Goal: Task Accomplishment & Management: Manage account settings

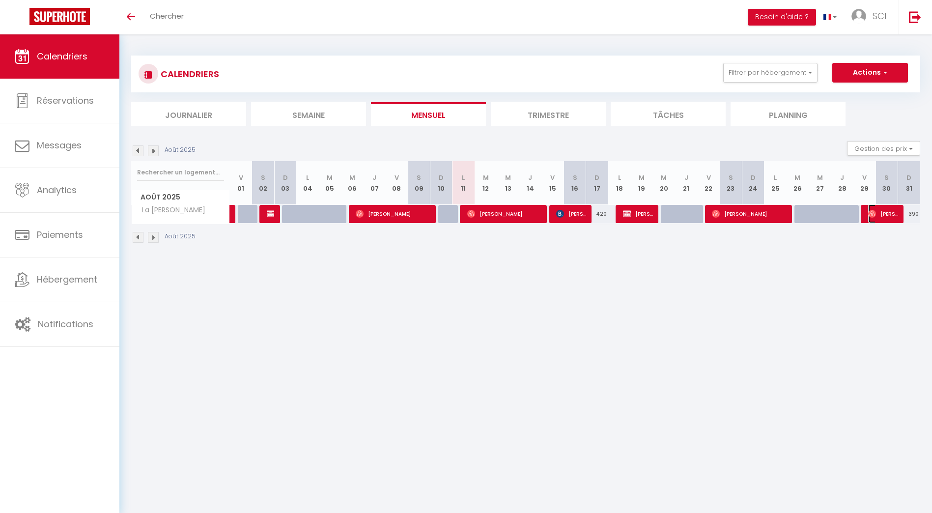
click at [885, 215] on span "[PERSON_NAME]" at bounding box center [883, 213] width 30 height 19
select select "OK"
select select "0"
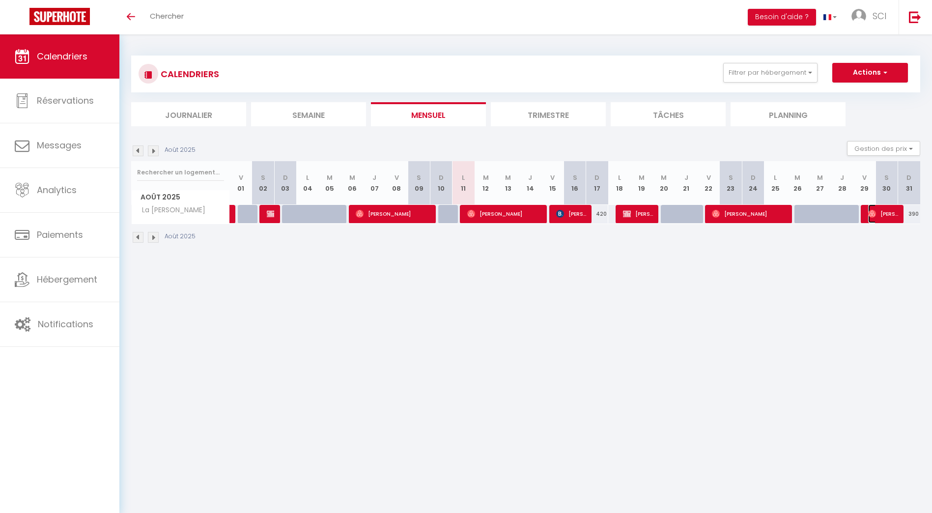
select select "1"
select select
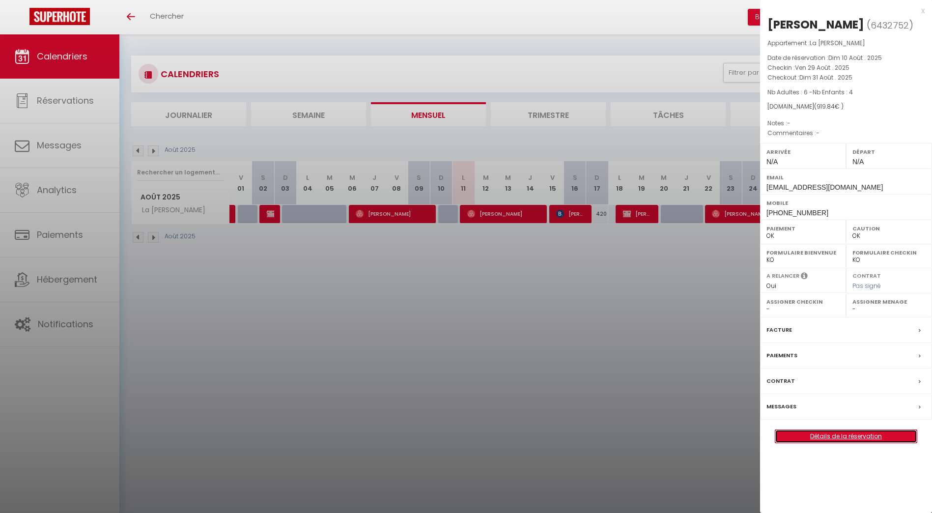
click at [860, 435] on link "Détails de la réservation" at bounding box center [847, 436] width 142 height 13
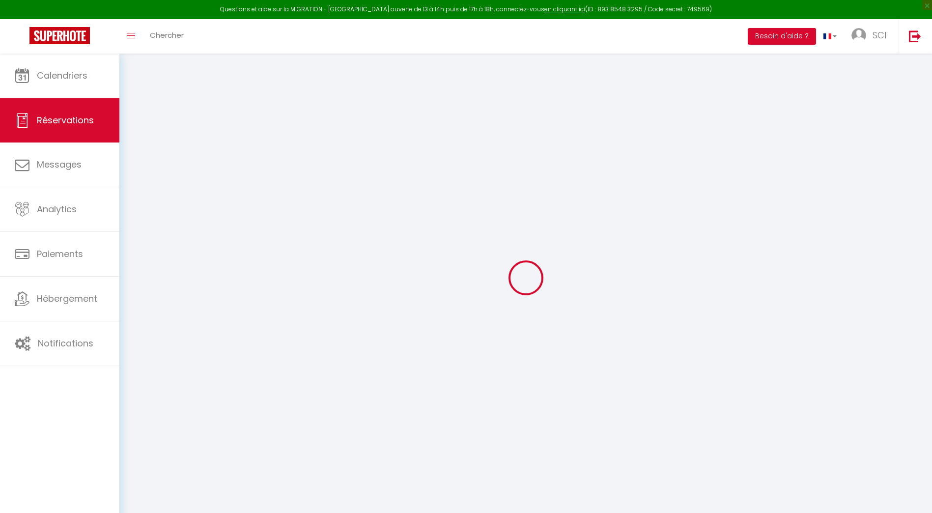
type input "[PERSON_NAME]"
type input "[EMAIL_ADDRESS][DOMAIN_NAME]"
type input "[PHONE_NUMBER]"
select select
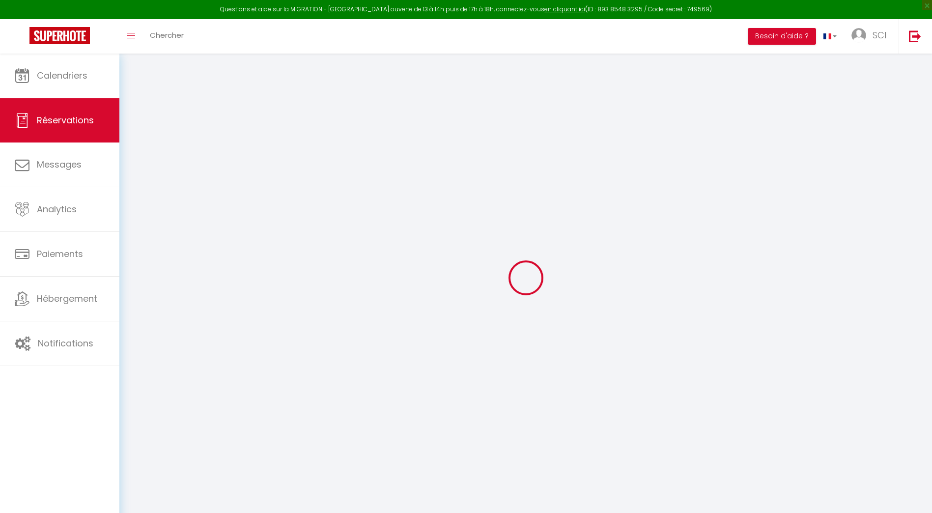
type input "162.72"
select select "28615"
select select "1"
select select
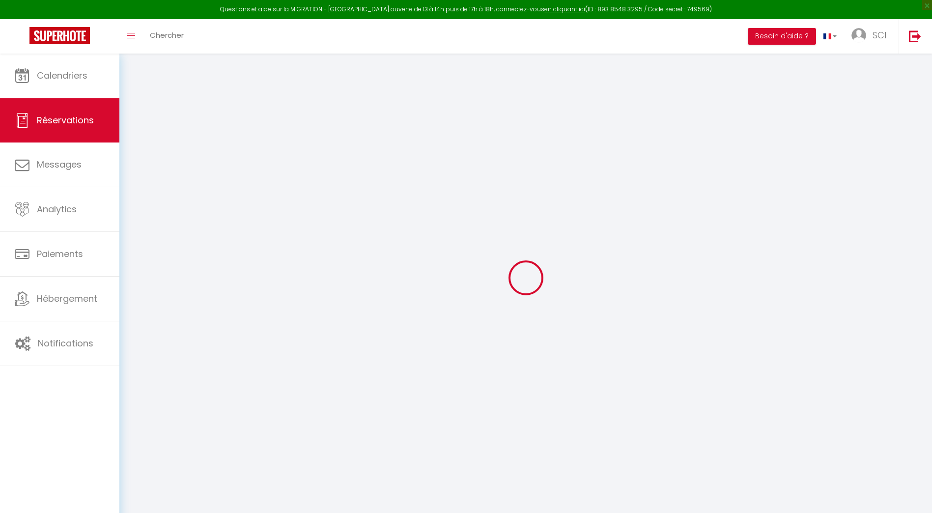
type input "6"
type input "4"
select select "12"
select select
type input "904"
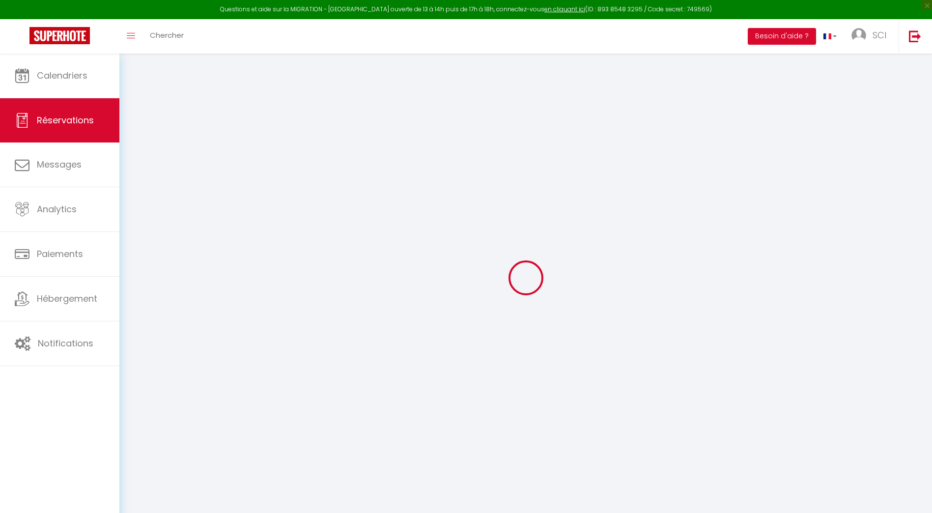
checkbox input "false"
type input "0"
select select "1"
type input "0"
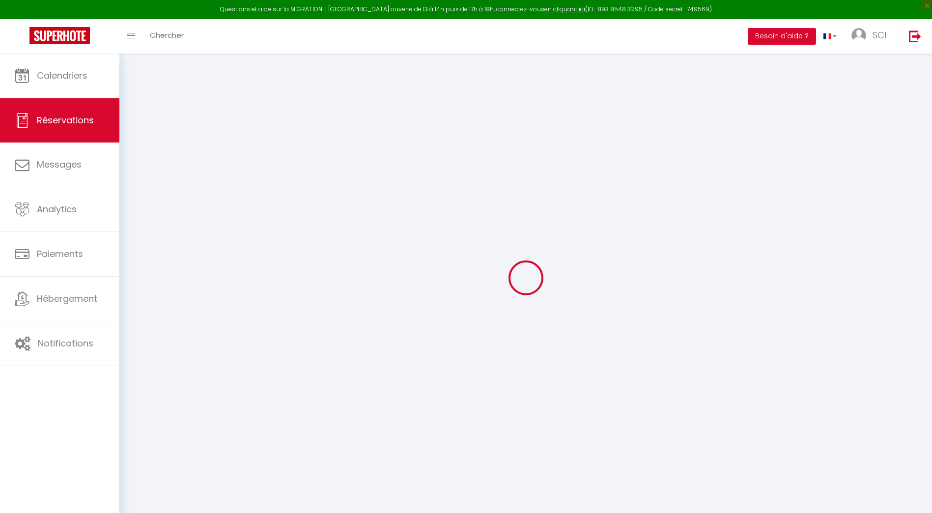
type input "0"
select index
select select
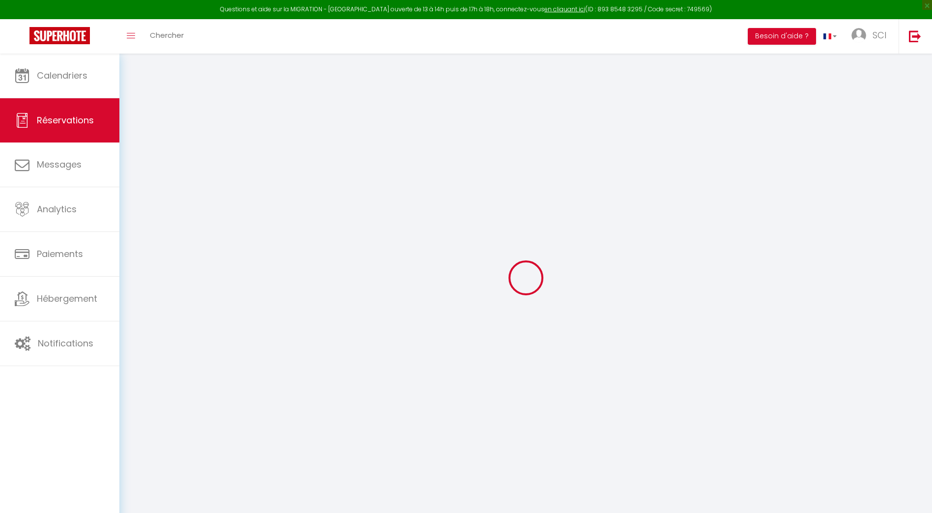
select select "15"
checkbox input "false"
select index
select select
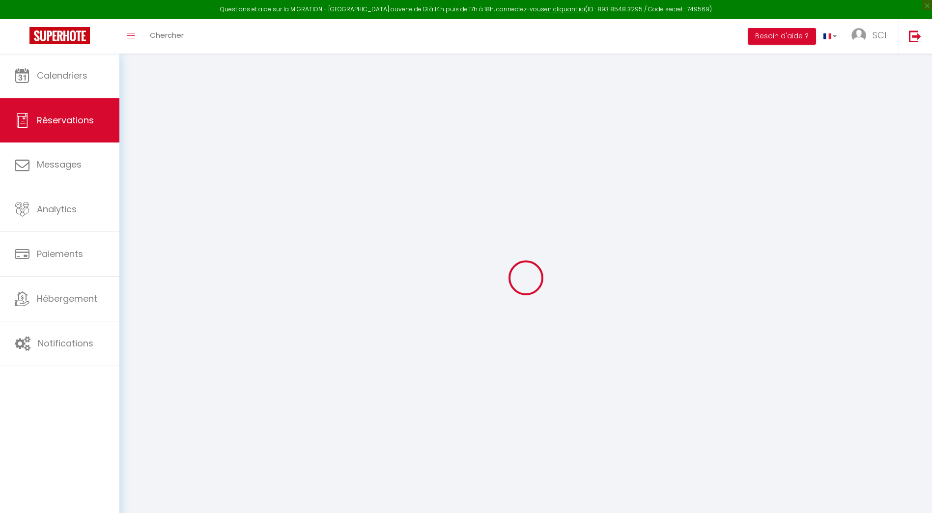
select select
checkbox input "false"
select index
select select
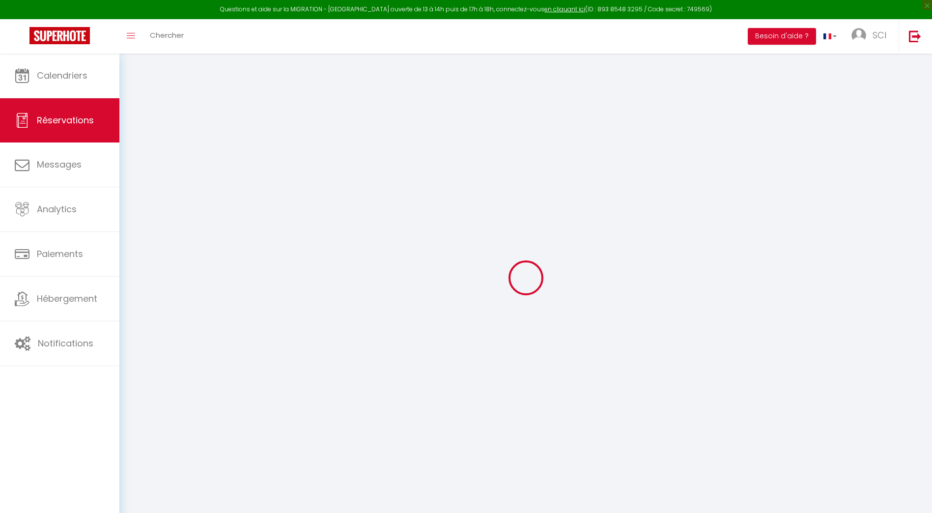
select select
checkbox input "false"
select index
select select
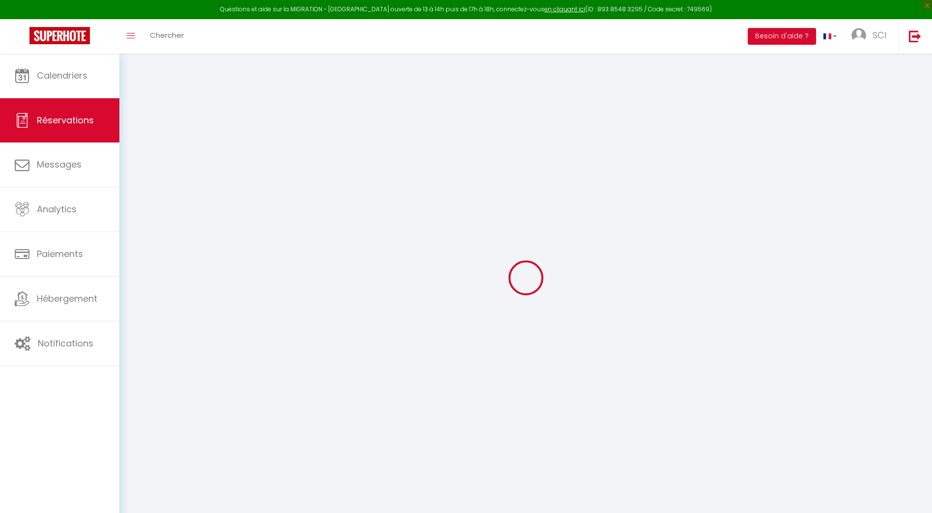
select select
checkbox input "false"
select index
select select
type input "15.84"
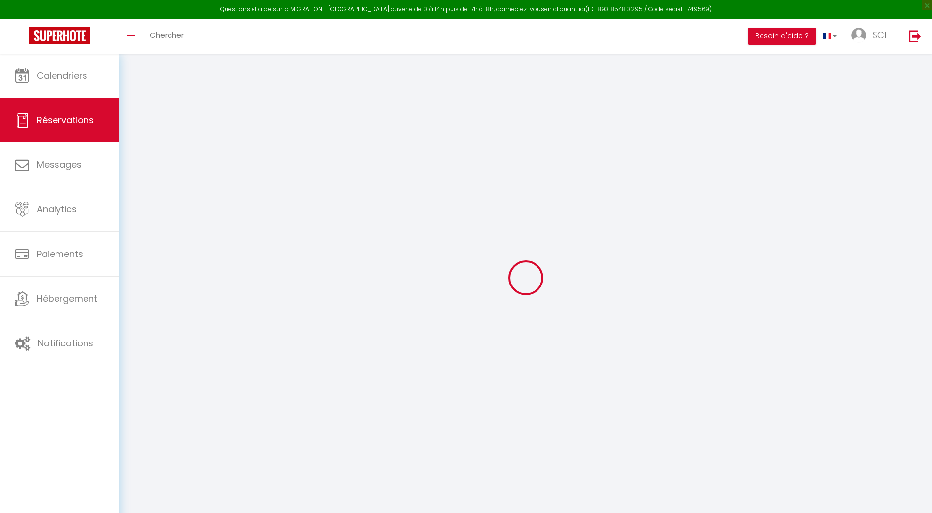
select select
checkbox input "false"
select index
select select
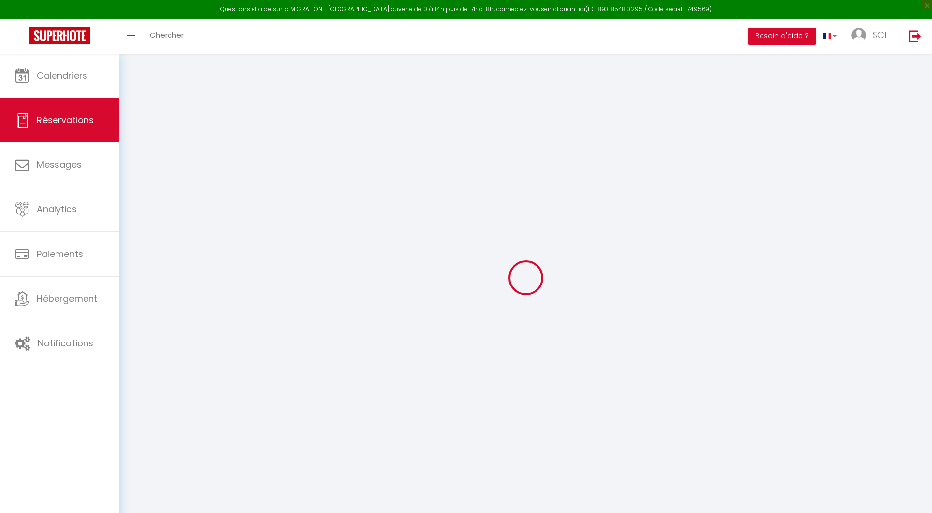
checkbox input "false"
select index
select select
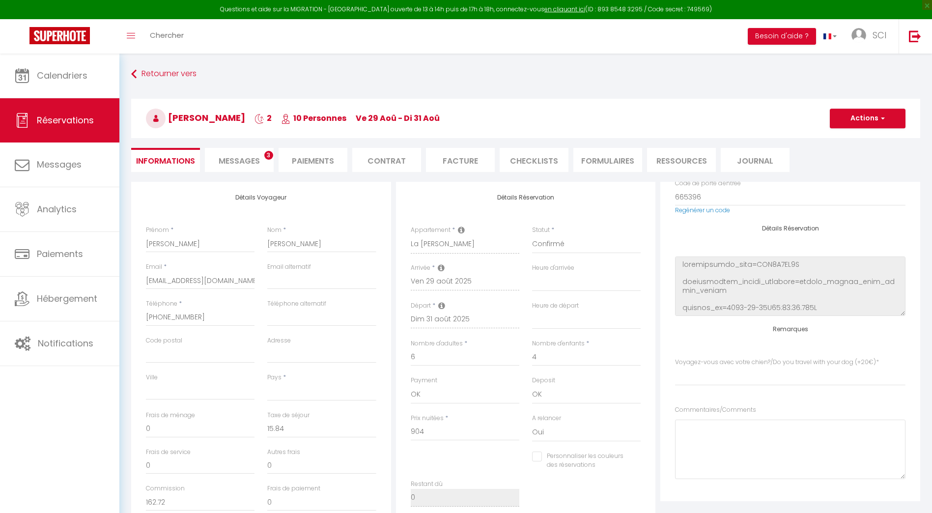
click at [464, 158] on li "Facture" at bounding box center [460, 160] width 69 height 24
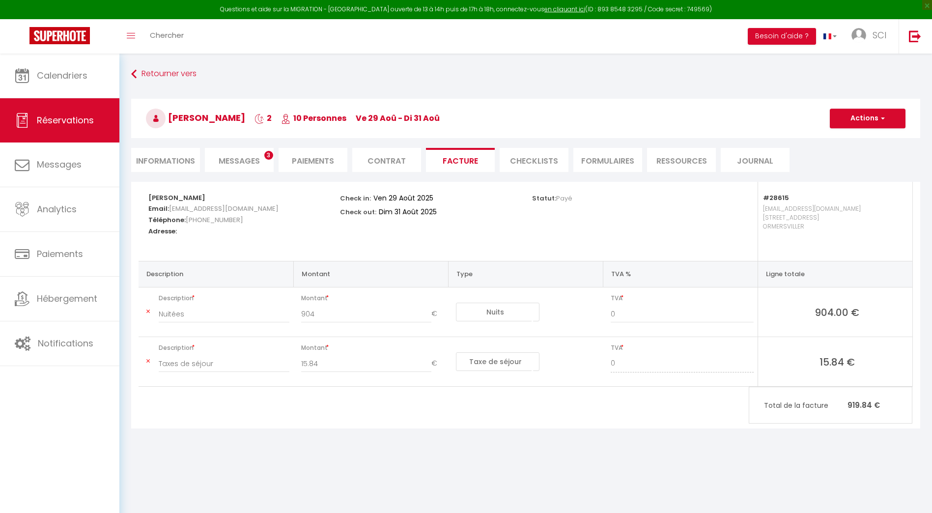
click at [296, 159] on li "Paiements" at bounding box center [313, 160] width 69 height 24
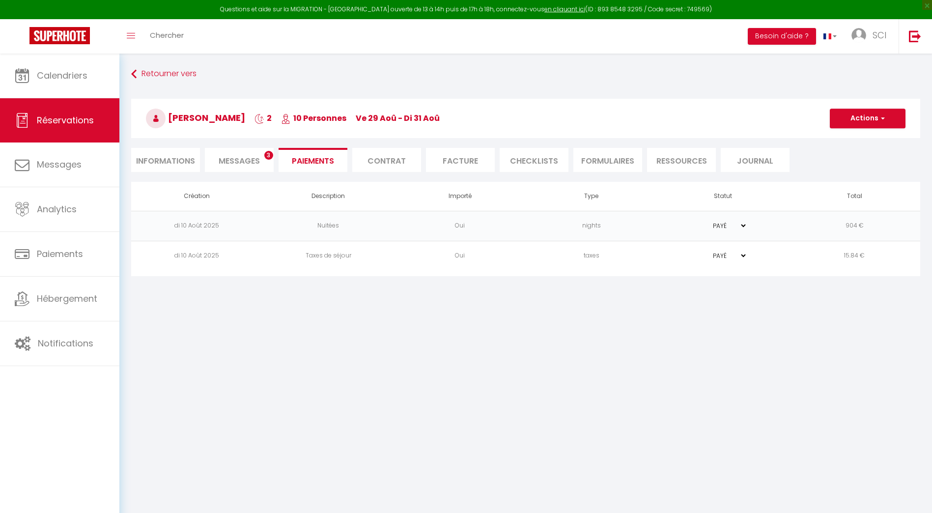
click at [233, 158] on span "Messages" at bounding box center [239, 160] width 41 height 11
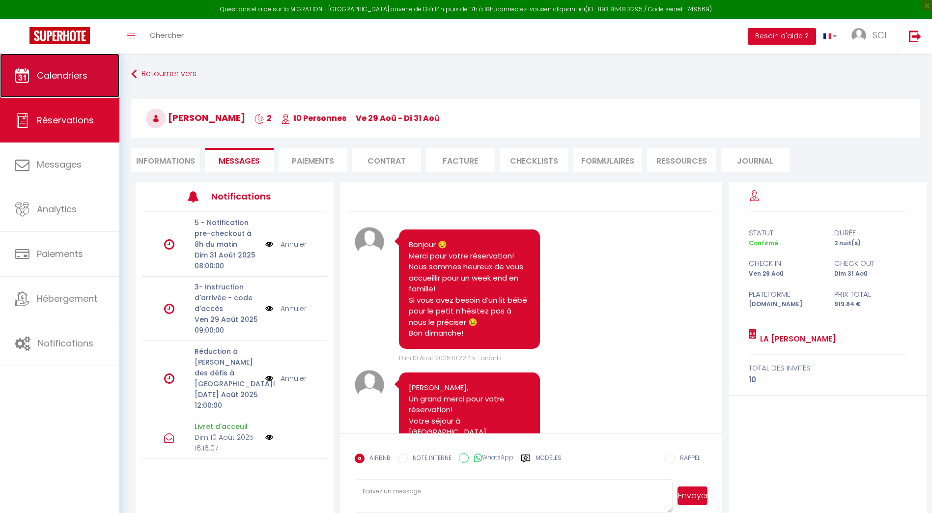
click at [62, 79] on span "Calendriers" at bounding box center [62, 75] width 51 height 12
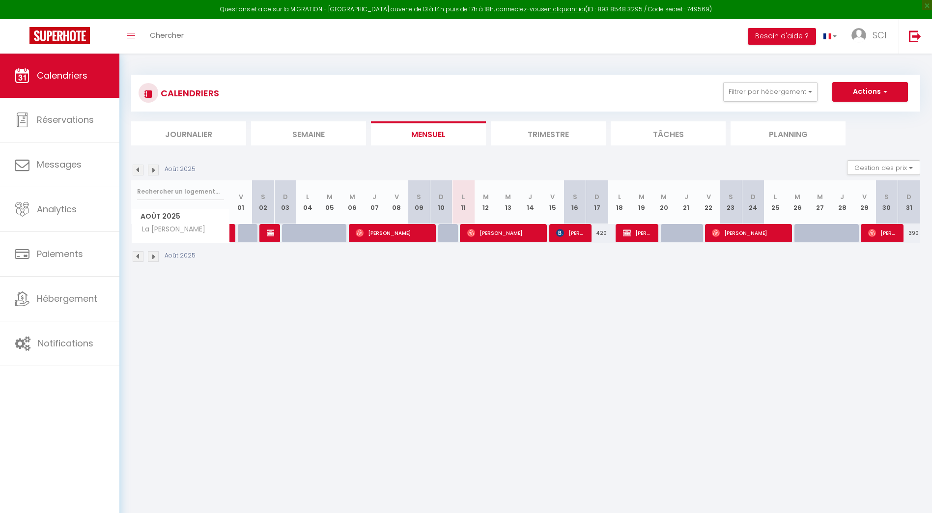
click at [154, 169] on img at bounding box center [153, 170] width 11 height 11
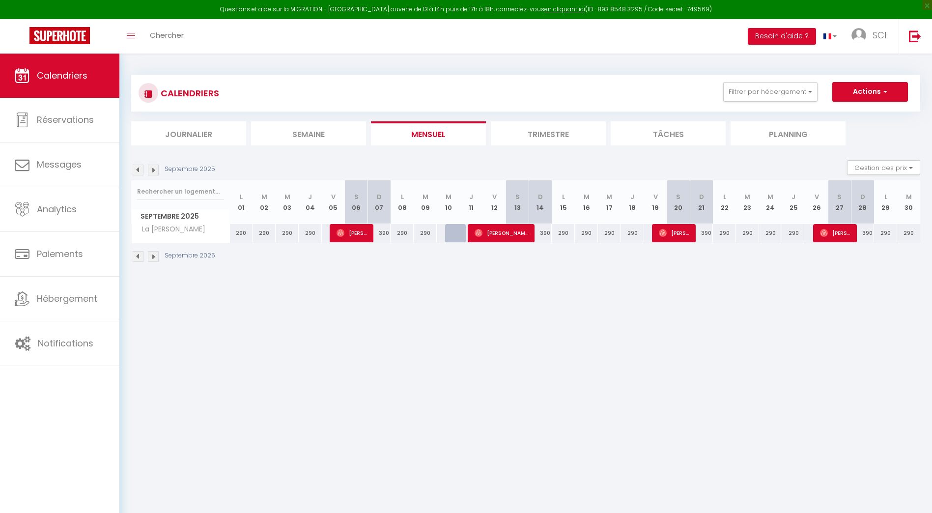
click at [157, 169] on img at bounding box center [153, 170] width 11 height 11
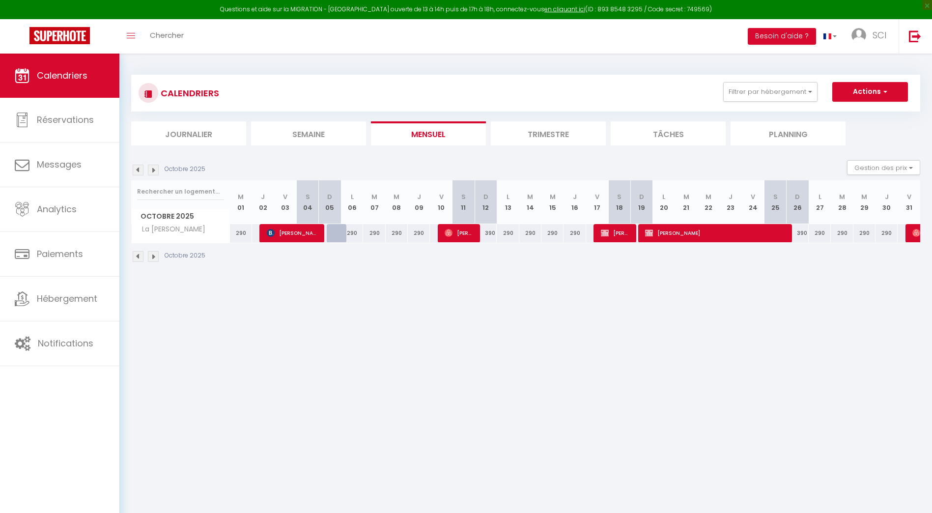
click at [157, 172] on img at bounding box center [153, 170] width 11 height 11
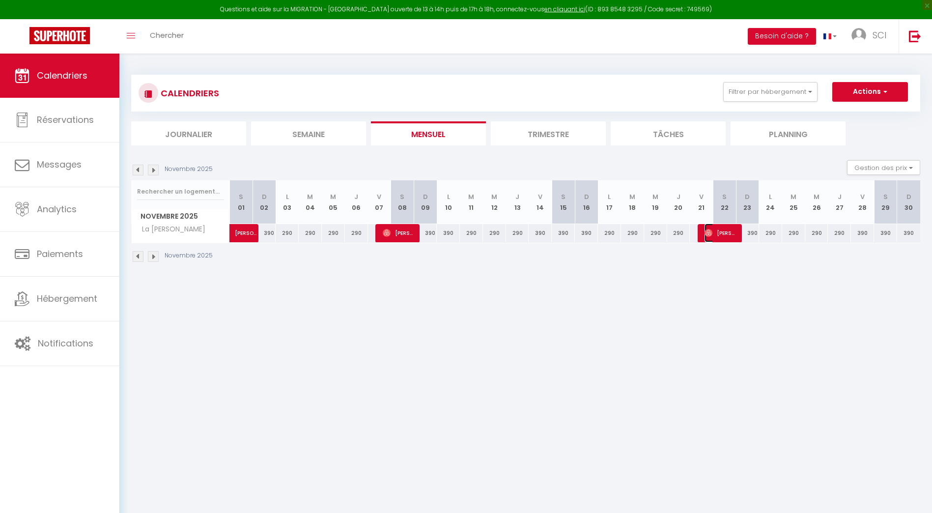
click at [727, 235] on span "[PERSON_NAME]" at bounding box center [720, 233] width 31 height 19
select select "OK"
select select "0"
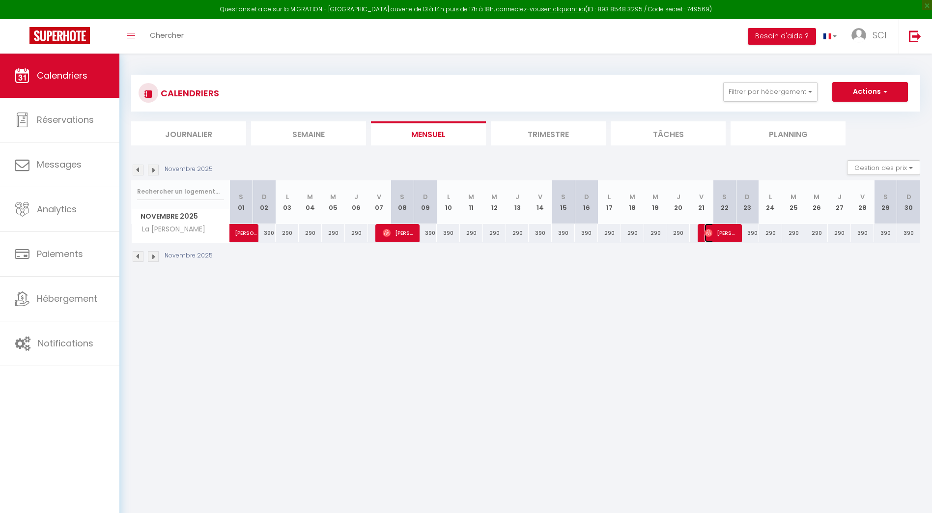
select select "1"
select select
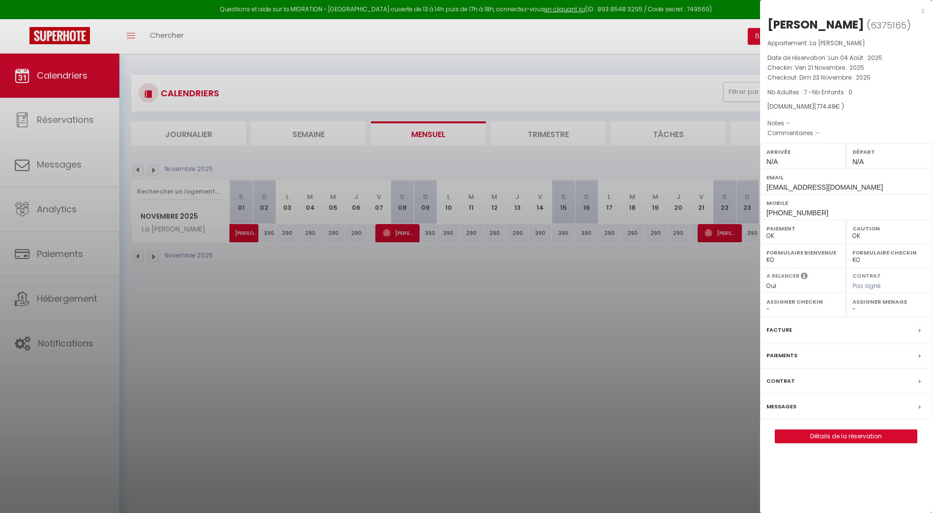
click at [723, 233] on div at bounding box center [466, 256] width 932 height 513
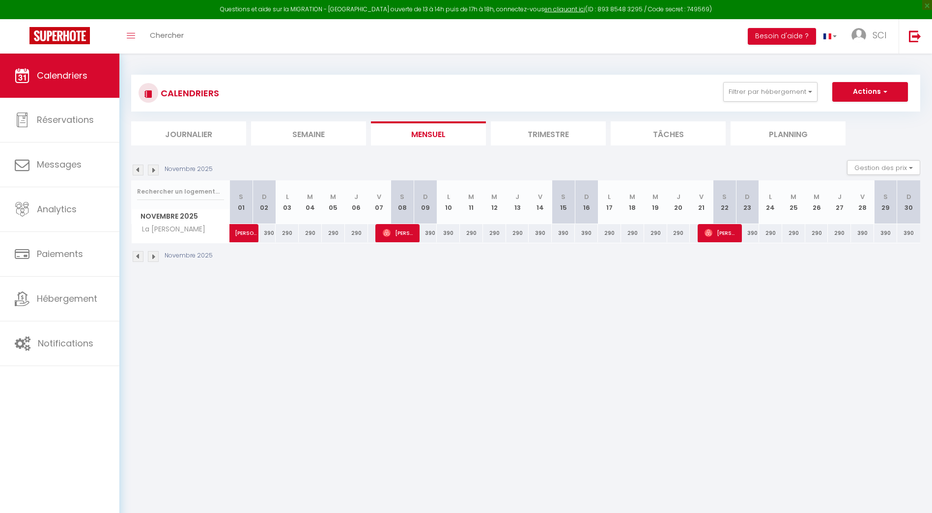
click at [156, 167] on img at bounding box center [153, 170] width 11 height 11
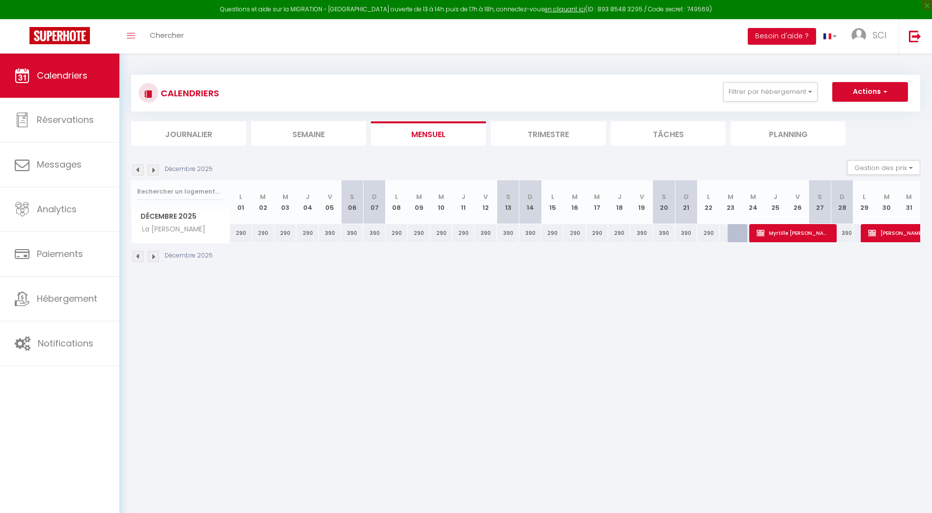
click at [155, 172] on img at bounding box center [153, 170] width 11 height 11
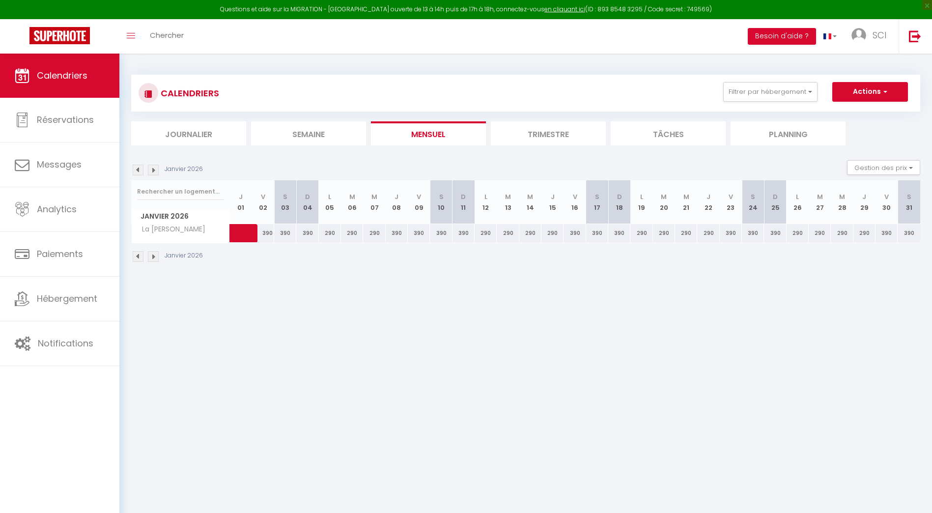
click at [152, 172] on img at bounding box center [153, 170] width 11 height 11
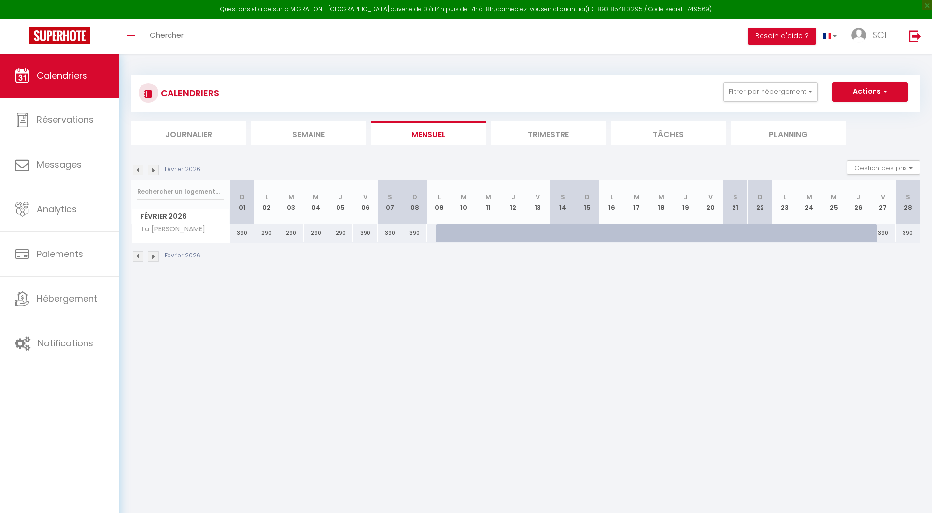
click at [154, 169] on img at bounding box center [153, 170] width 11 height 11
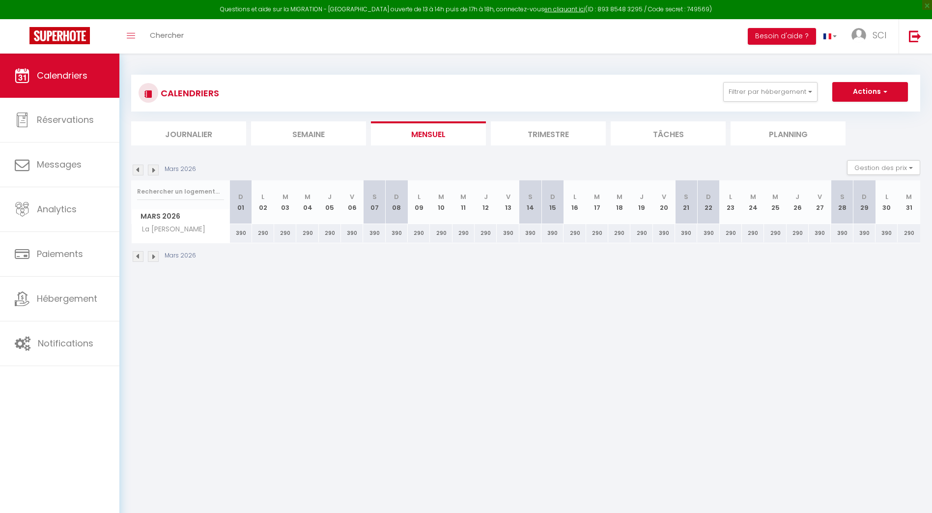
click at [156, 171] on img at bounding box center [153, 170] width 11 height 11
select select "0"
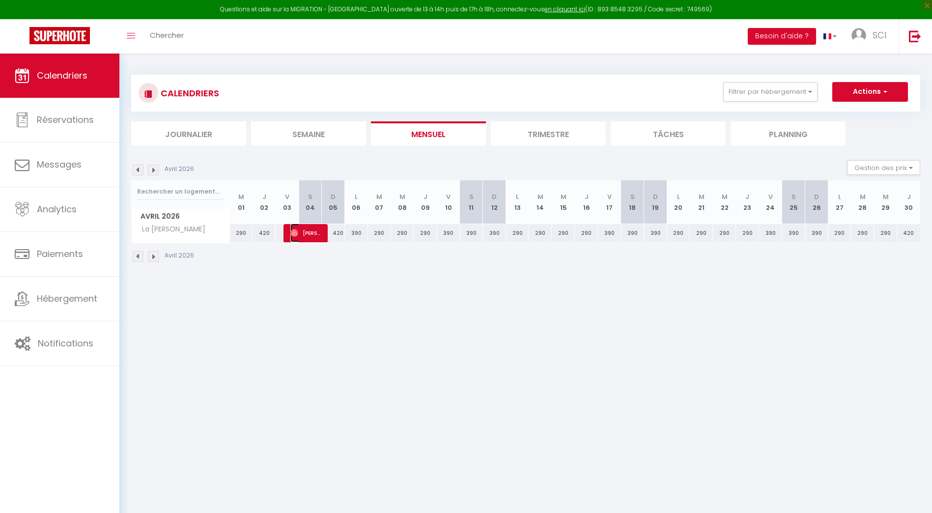
click at [309, 237] on span "[PERSON_NAME]" at bounding box center [305, 233] width 31 height 19
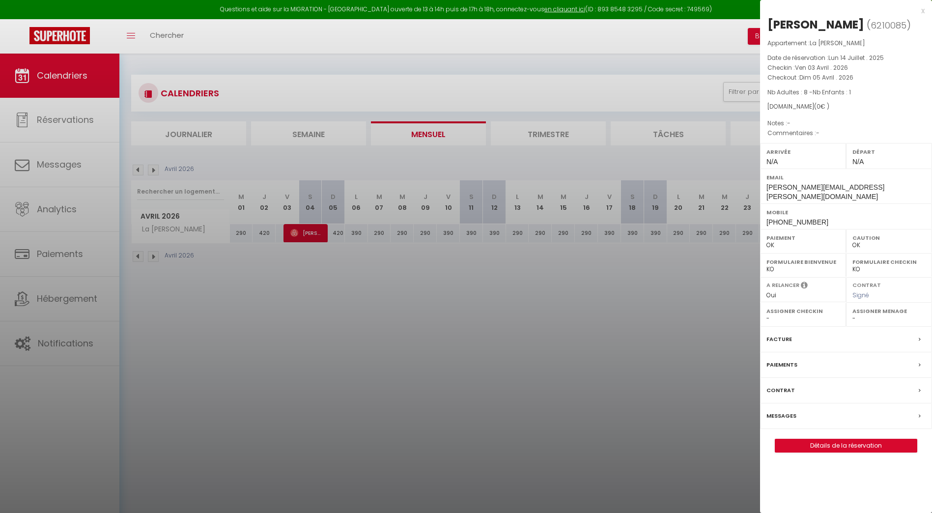
click at [841, 74] on span "Dim 05 Avril . 2026" at bounding box center [827, 77] width 54 height 8
click at [582, 263] on div at bounding box center [466, 256] width 932 height 513
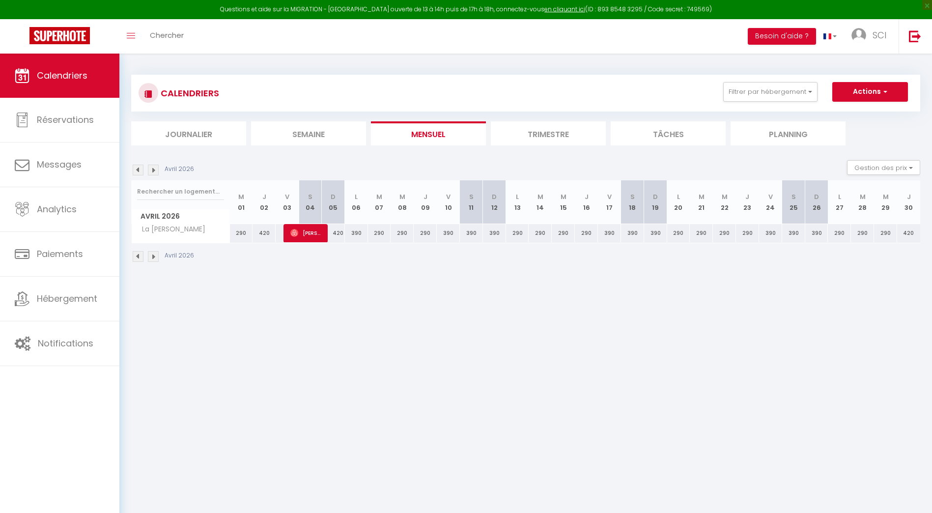
click at [158, 169] on img at bounding box center [153, 170] width 11 height 11
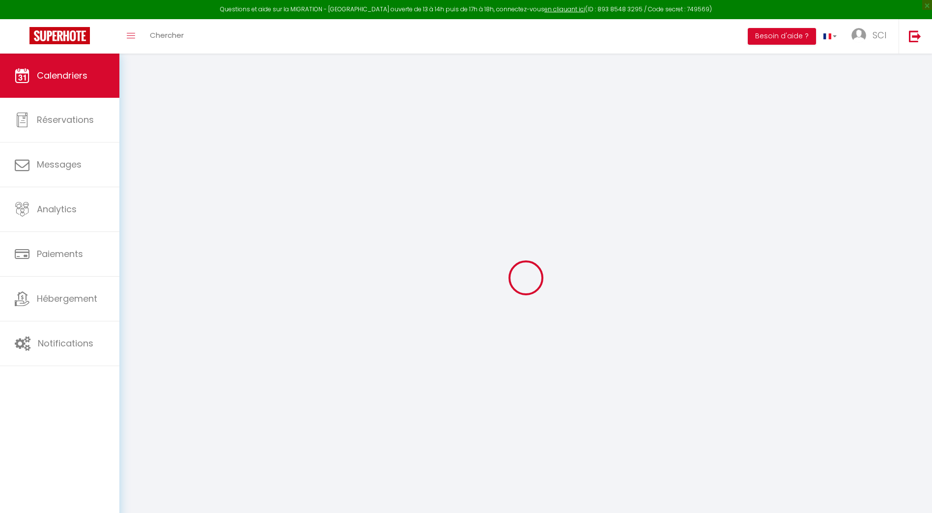
select select "0"
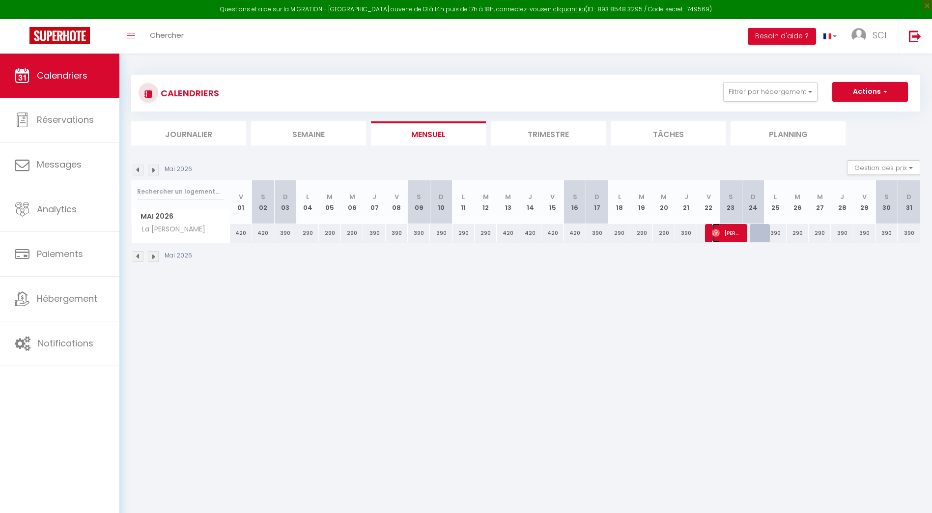
click at [731, 231] on span "[PERSON_NAME]" at bounding box center [726, 233] width 29 height 19
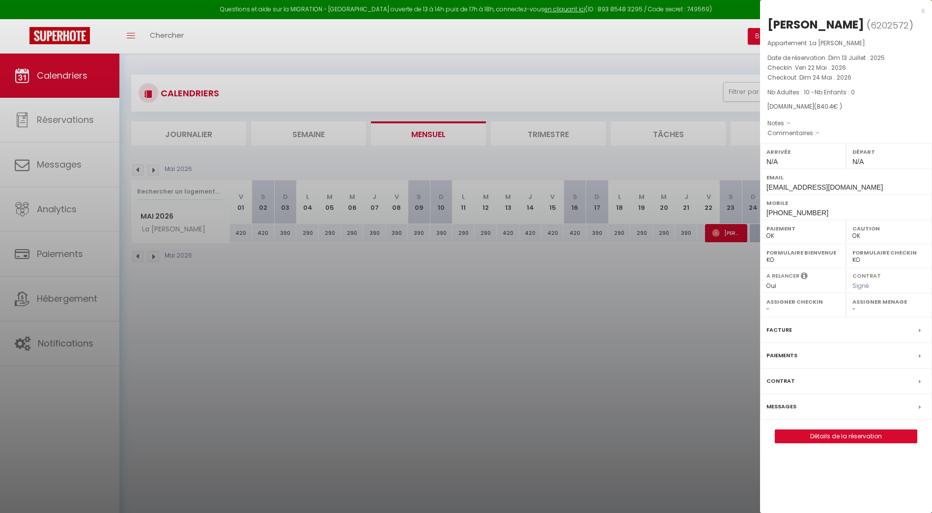
click at [572, 309] on div at bounding box center [466, 256] width 932 height 513
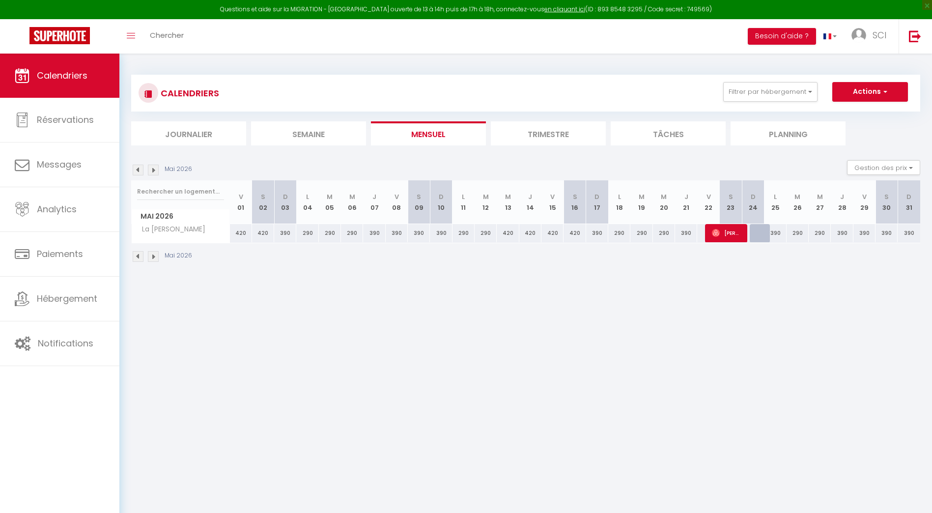
click at [155, 171] on img at bounding box center [153, 170] width 11 height 11
select select "0"
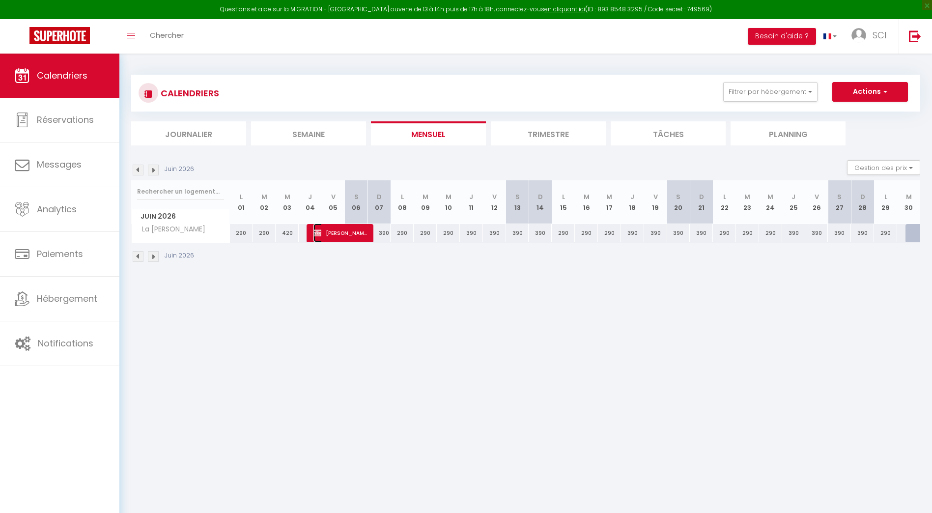
click at [353, 230] on span "[PERSON_NAME]" at bounding box center [341, 233] width 54 height 19
select select "KO"
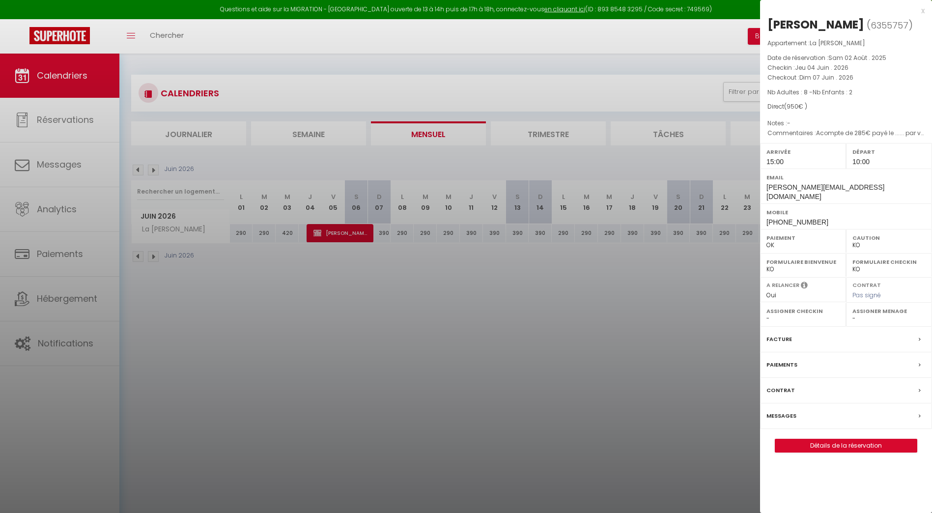
click at [324, 365] on div at bounding box center [466, 256] width 932 height 513
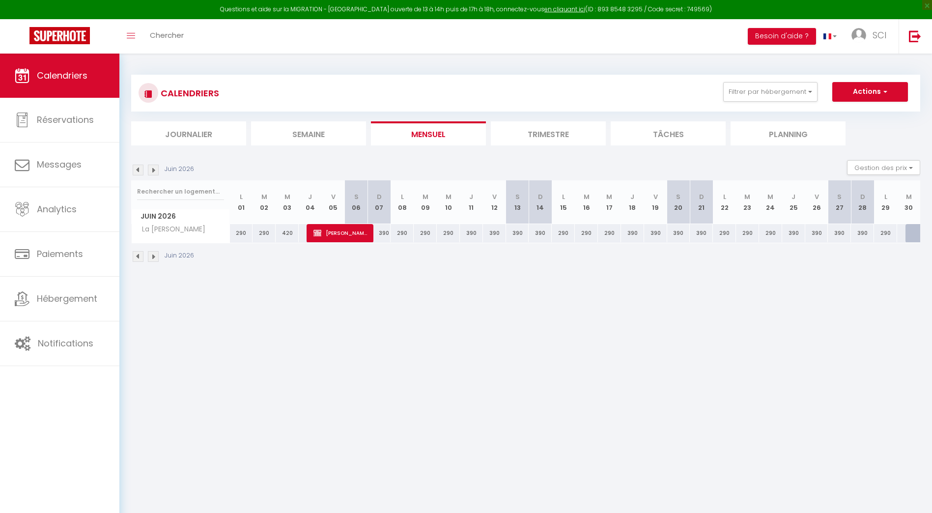
click at [433, 78] on div "CALENDRIERS Filtrer par hébergement Tous La [PERSON_NAME] Effacer Sauvegarder A…" at bounding box center [525, 93] width 789 height 37
